Goal: Task Accomplishment & Management: Manage account settings

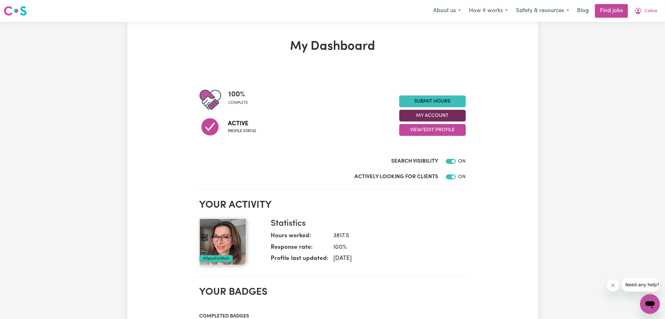
click at [423, 116] on button "My Account" at bounding box center [433, 116] width 67 height 12
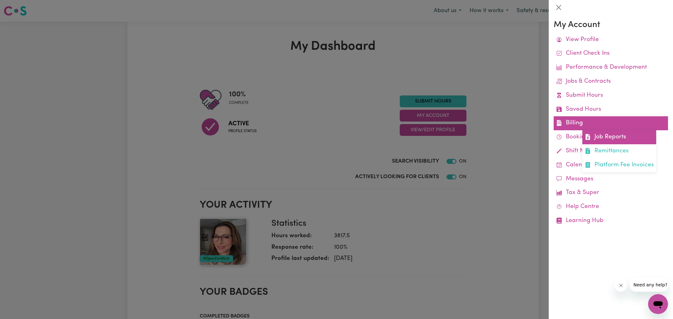
click at [599, 141] on link "Job Reports" at bounding box center [619, 137] width 74 height 14
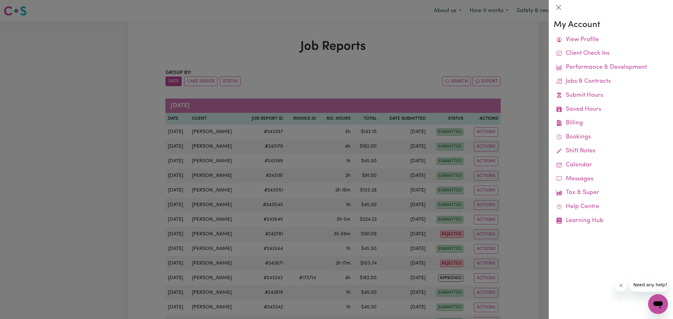
click at [387, 45] on div at bounding box center [336, 159] width 673 height 319
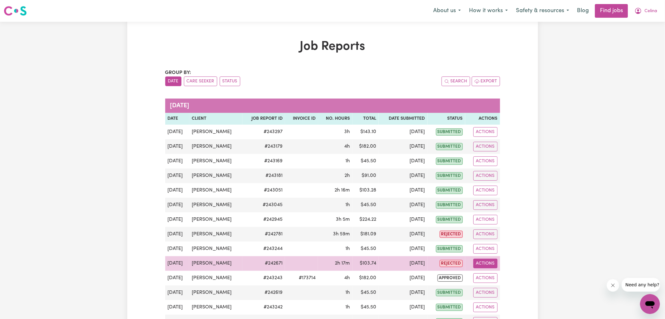
click at [483, 263] on button "Actions" at bounding box center [486, 264] width 24 height 10
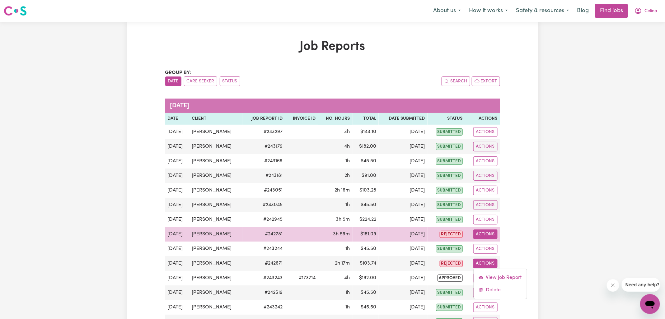
click at [495, 233] on button "Actions" at bounding box center [486, 235] width 24 height 10
click at [498, 246] on link "View Job Report" at bounding box center [500, 249] width 53 height 12
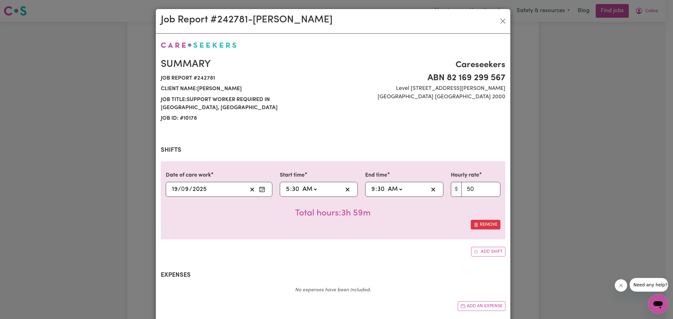
select select "50-Weekday"
click at [378, 185] on input "30" at bounding box center [381, 189] width 8 height 9
type input "09:03"
type input "3"
type input "09:31"
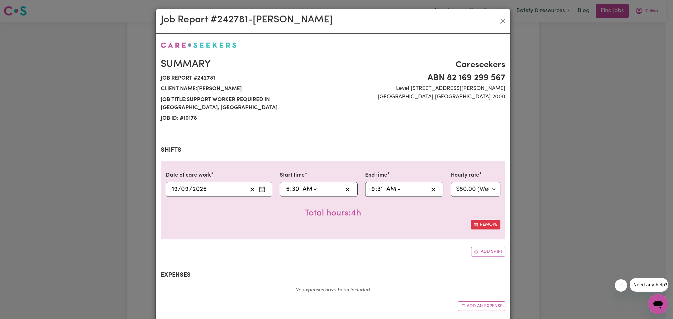
type input "31"
click at [382, 272] on h2 "Expenses" at bounding box center [333, 275] width 344 height 7
click at [295, 185] on input "30" at bounding box center [295, 189] width 8 height 9
type input "05:03"
type input "3"
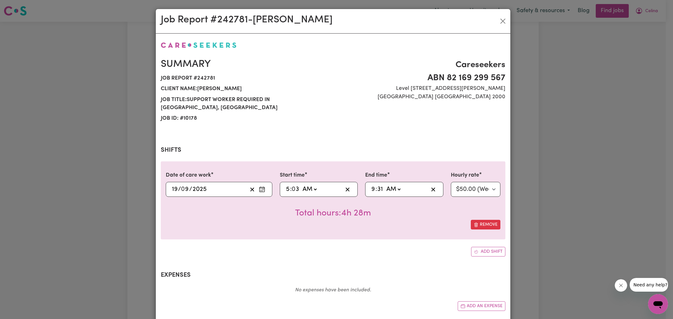
type input "05:31"
type input "31"
click at [378, 185] on input "31" at bounding box center [380, 189] width 6 height 9
type input "09:03"
type input "3"
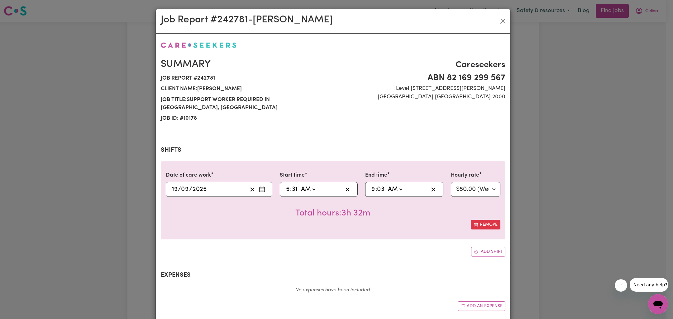
type input "09:30"
type input "30"
click at [291, 185] on input "31" at bounding box center [294, 189] width 6 height 9
type input "05:03"
type input "3"
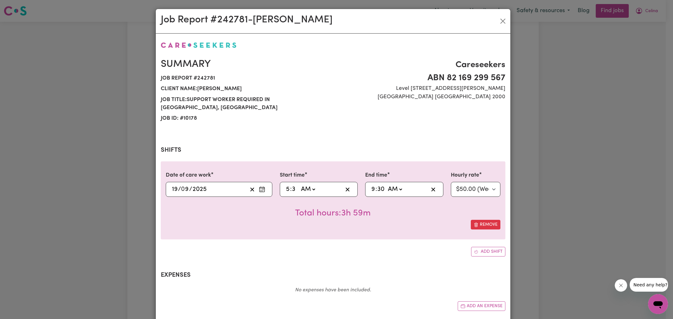
type input "05:30"
type input "30"
click at [367, 220] on div "Remove" at bounding box center [333, 225] width 334 height 10
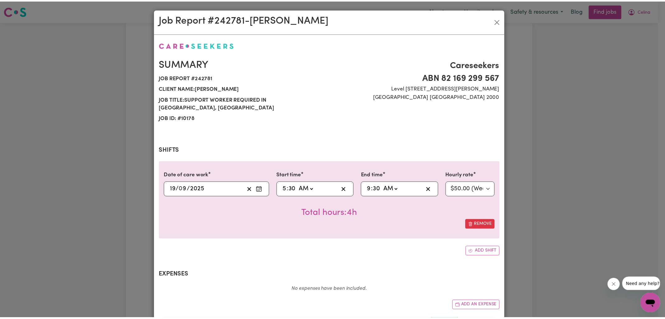
scroll to position [133, 0]
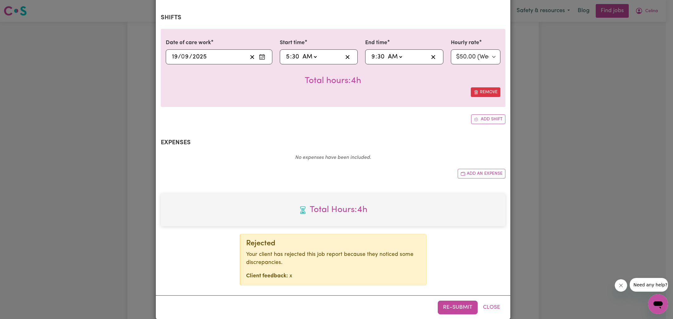
drag, startPoint x: 445, startPoint y: 297, endPoint x: 501, endPoint y: 286, distance: 57.2
click at [445, 301] on button "Re-submit" at bounding box center [458, 308] width 40 height 14
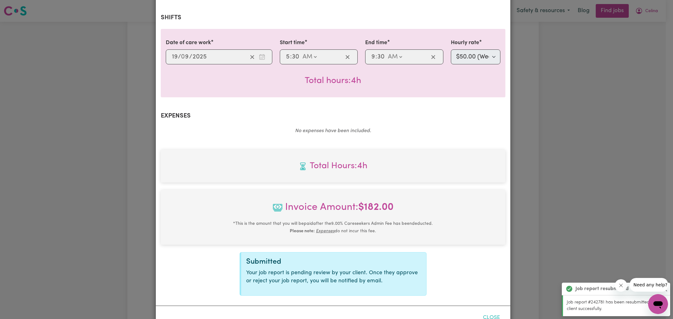
click at [489, 311] on button "Close" at bounding box center [491, 318] width 28 height 14
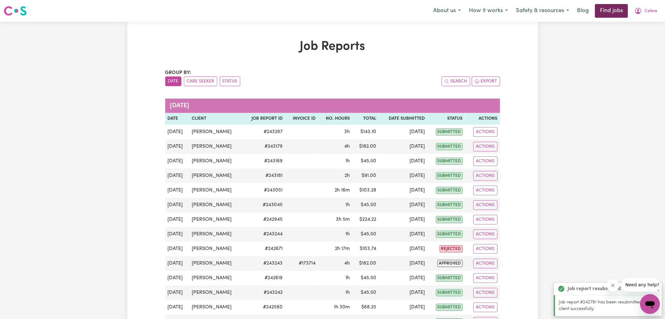
drag, startPoint x: 598, startPoint y: 78, endPoint x: 625, endPoint y: 10, distance: 73.6
click at [640, 10] on icon "My Account" at bounding box center [638, 10] width 7 height 7
click at [624, 50] on link "Logout" at bounding box center [636, 48] width 49 height 12
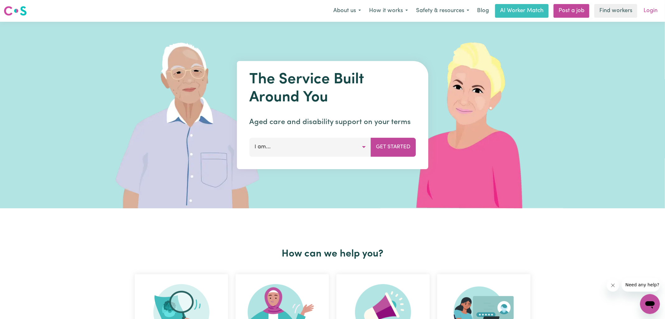
click at [653, 10] on link "Login" at bounding box center [650, 11] width 21 height 14
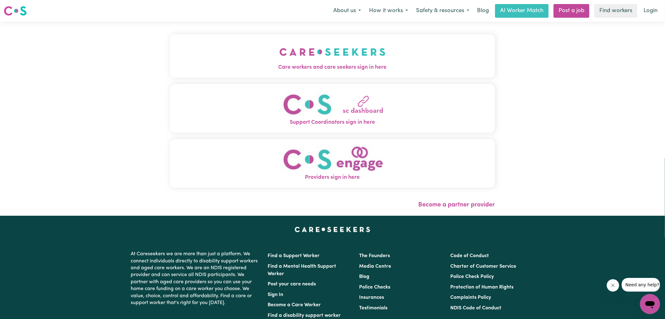
click at [364, 69] on span "Care workers and care seekers sign in here" at bounding box center [332, 68] width 325 height 8
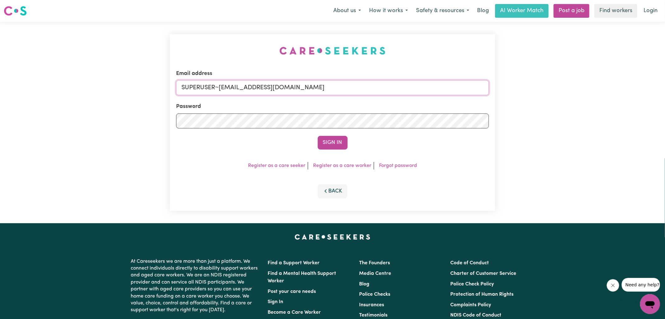
drag, startPoint x: 220, startPoint y: 88, endPoint x: 496, endPoint y: 159, distance: 285.0
click at [495, 159] on div "Email address SUPERUSER~[EMAIL_ADDRESS][DOMAIN_NAME] Password Sign In Register …" at bounding box center [332, 122] width 325 height 177
type input "[EMAIL_ADDRESS][DOMAIN_NAME]"
click at [318, 136] on button "Sign In" at bounding box center [333, 143] width 30 height 14
